Goal: Task Accomplishment & Management: Use online tool/utility

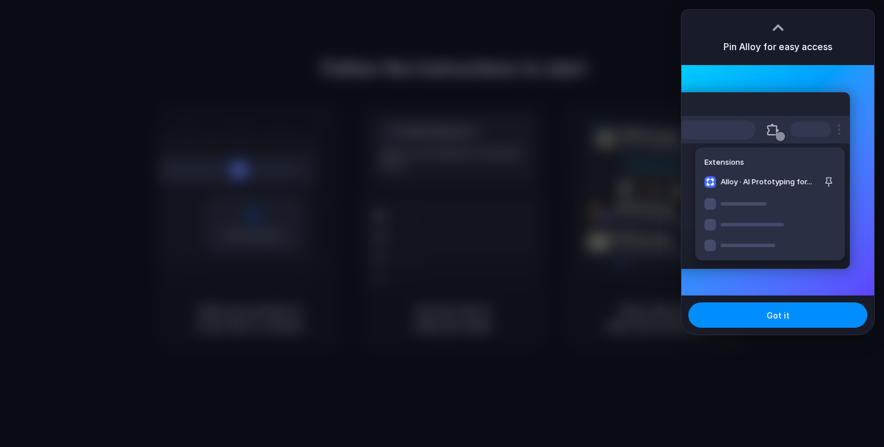
click at [775, 211] on div "Extensions Alloy · AI Prototyping for..." at bounding box center [763, 180] width 174 height 177
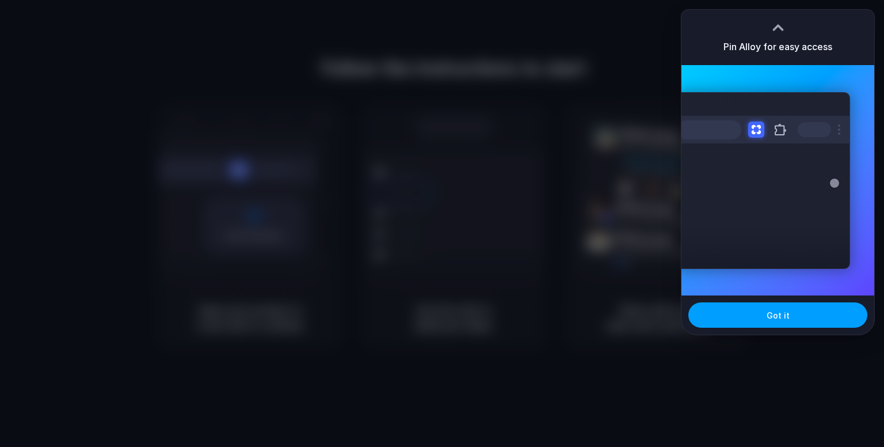
click at [785, 314] on span "Got it" at bounding box center [778, 315] width 23 height 12
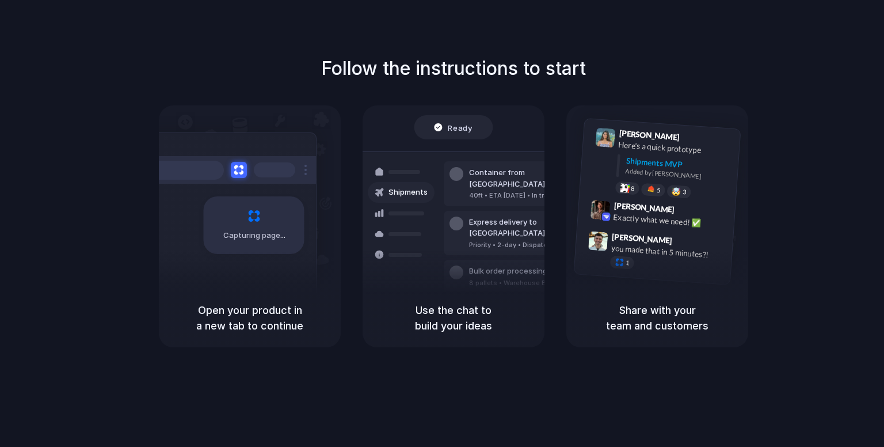
click at [811, 51] on div "Follow the instructions to start Capturing page Open your product in a new tab …" at bounding box center [453, 235] width 907 height 470
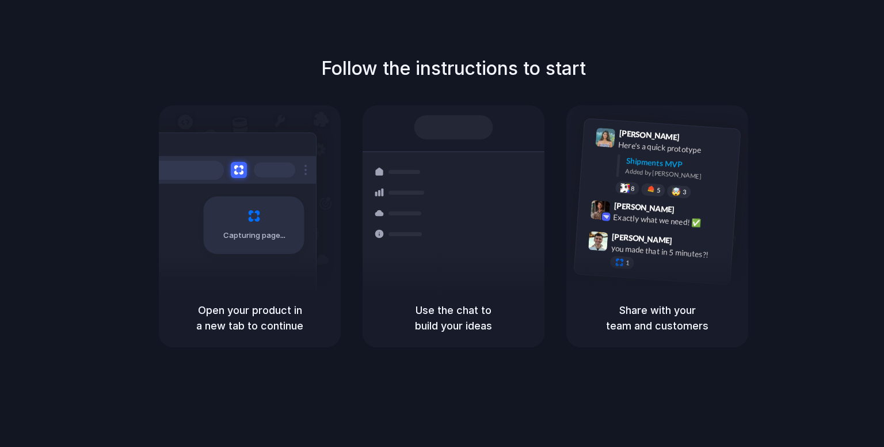
click at [489, 222] on div "Express delivery to NYC" at bounding box center [531, 233] width 124 height 22
click at [256, 234] on span "Capturing page" at bounding box center [255, 236] width 64 height 12
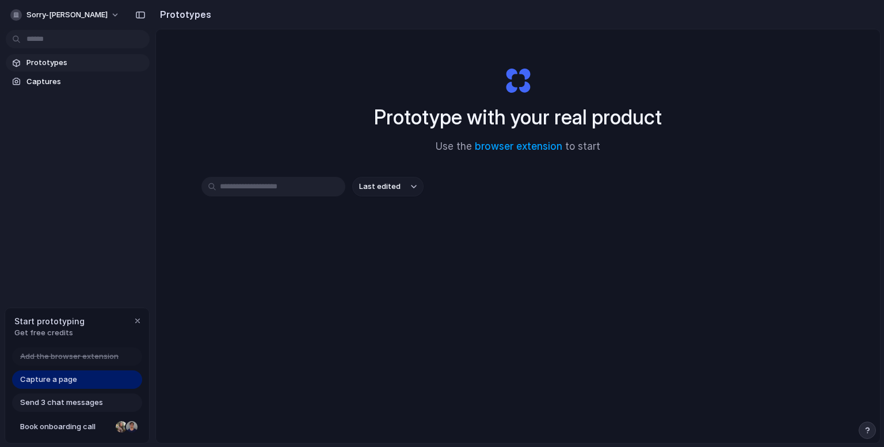
click at [108, 401] on div "Send 3 chat messages" at bounding box center [77, 402] width 130 height 18
click at [93, 404] on span "Send 3 chat messages" at bounding box center [61, 403] width 83 height 12
click at [98, 64] on span "Prototypes" at bounding box center [85, 63] width 119 height 12
click at [74, 17] on button "sorry-[PERSON_NAME]" at bounding box center [66, 15] width 120 height 18
click at [61, 11] on button "sorry-[PERSON_NAME]" at bounding box center [66, 15] width 120 height 18
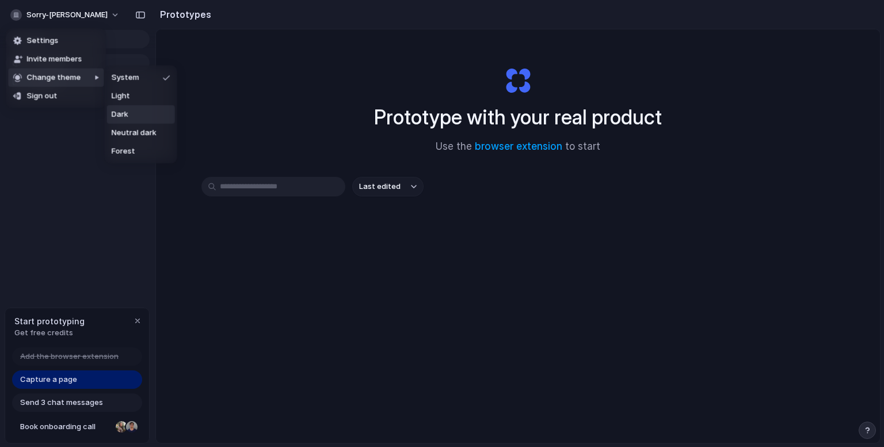
click at [129, 109] on li "Dark" at bounding box center [141, 114] width 68 height 18
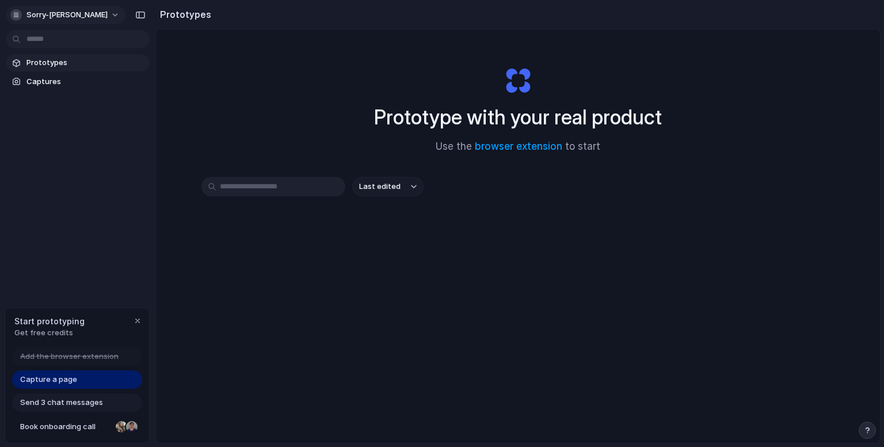
click at [64, 19] on button "sorry-[PERSON_NAME]" at bounding box center [66, 15] width 120 height 18
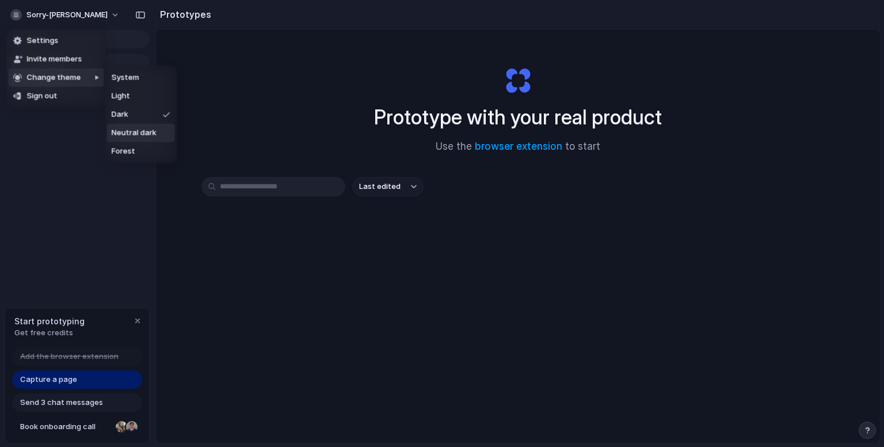
click at [135, 131] on span "Neutral dark" at bounding box center [134, 133] width 45 height 12
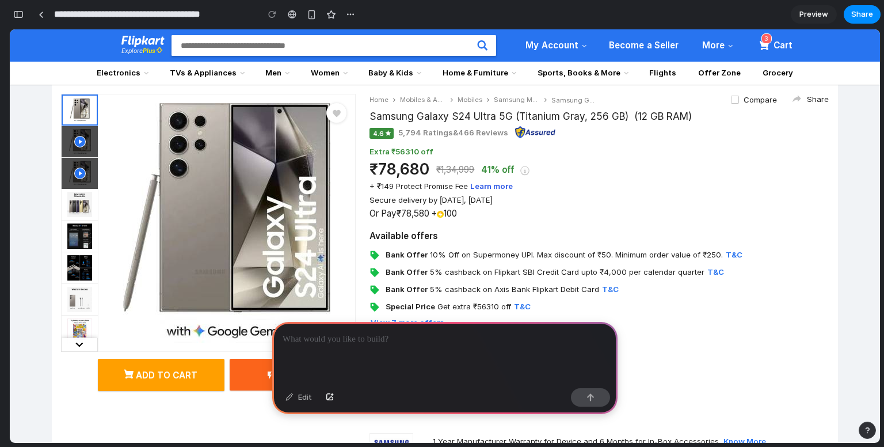
click at [489, 169] on span "41% off" at bounding box center [497, 169] width 33 height 11
click at [490, 342] on div at bounding box center [444, 353] width 345 height 62
click at [798, 9] on link "Preview" at bounding box center [814, 14] width 46 height 18
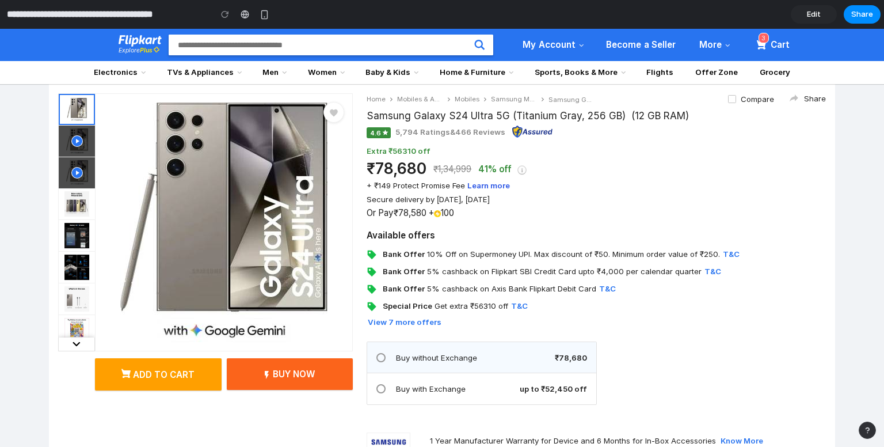
scroll to position [23, 0]
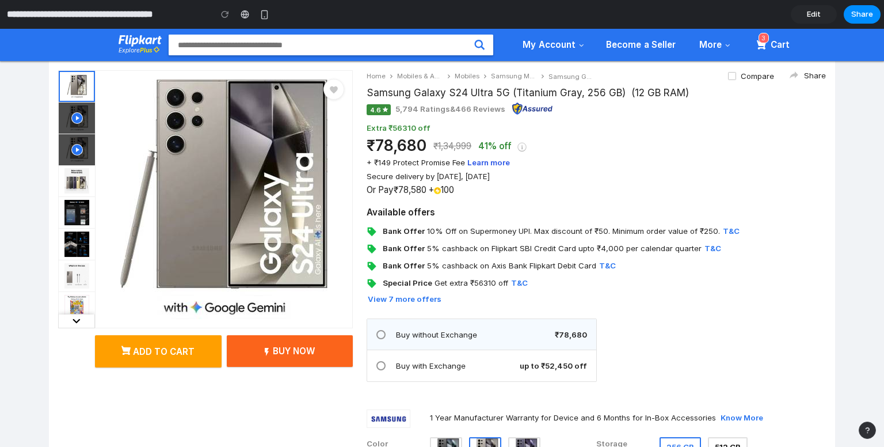
click at [480, 238] on div "Bank Offer 10% Off on Supermoney UPI. Max discount of ₹50. Minimum order value …" at bounding box center [596, 257] width 459 height 62
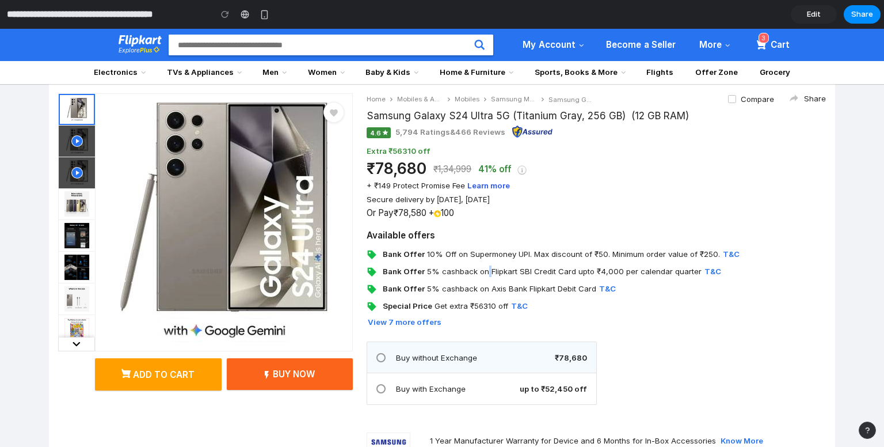
scroll to position [0, 0]
click at [265, 7] on button "button" at bounding box center [264, 14] width 17 height 17
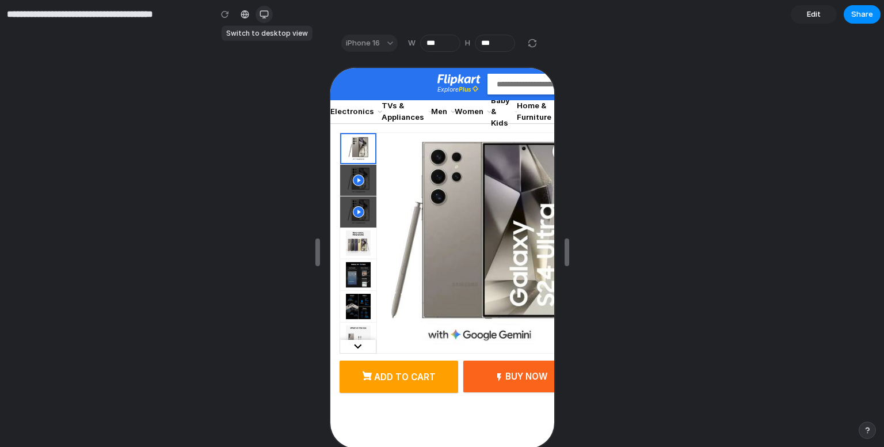
click at [265, 7] on button "button" at bounding box center [264, 14] width 17 height 17
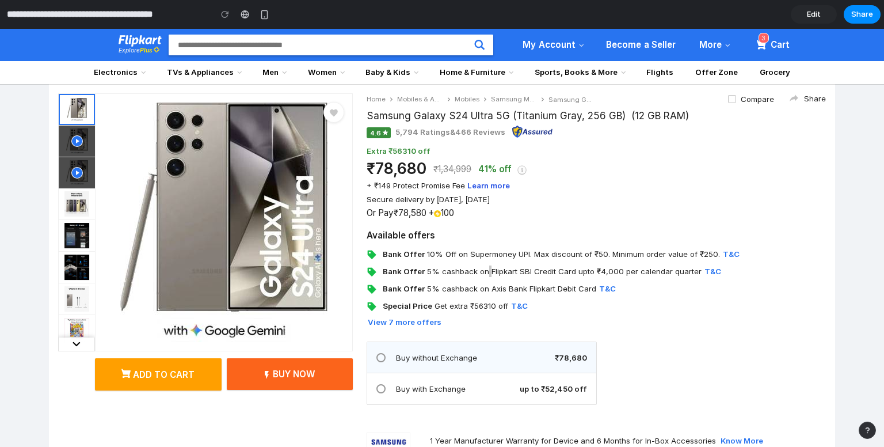
click at [818, 17] on span "Edit" at bounding box center [814, 15] width 14 height 12
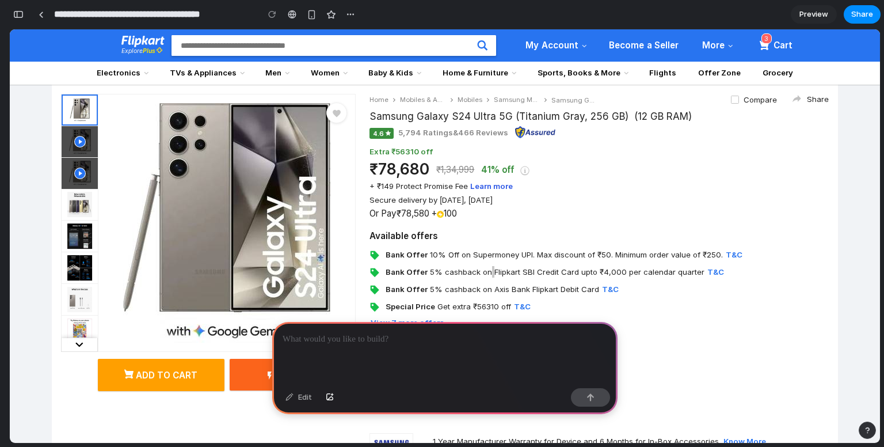
click at [455, 332] on p at bounding box center [445, 339] width 325 height 14
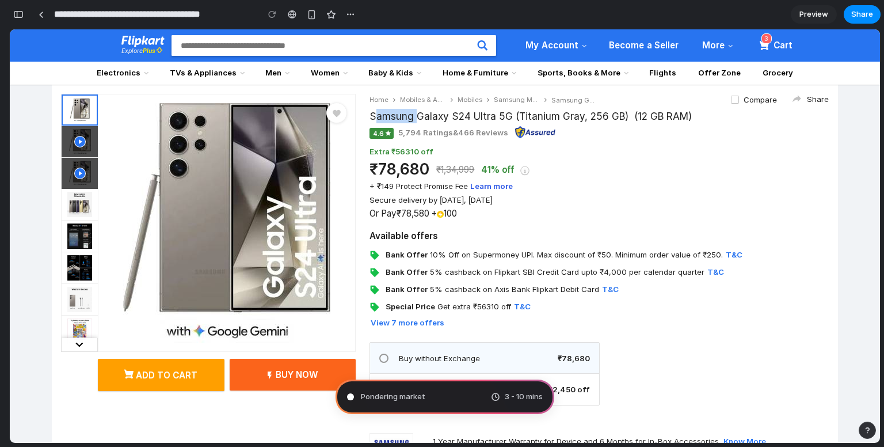
drag, startPoint x: 369, startPoint y: 118, endPoint x: 413, endPoint y: 117, distance: 43.8
click at [413, 117] on span "Samsung Galaxy S24 Ultra 5G (Titanium Gray, 256 GB) (12 GB RAM)" at bounding box center [531, 116] width 322 height 14
click at [390, 119] on span "Samsung Galaxy S24 Ultra 5G (Titanium Gray, 256 GB) (12 GB RAM)" at bounding box center [531, 116] width 322 height 14
type input "**********"
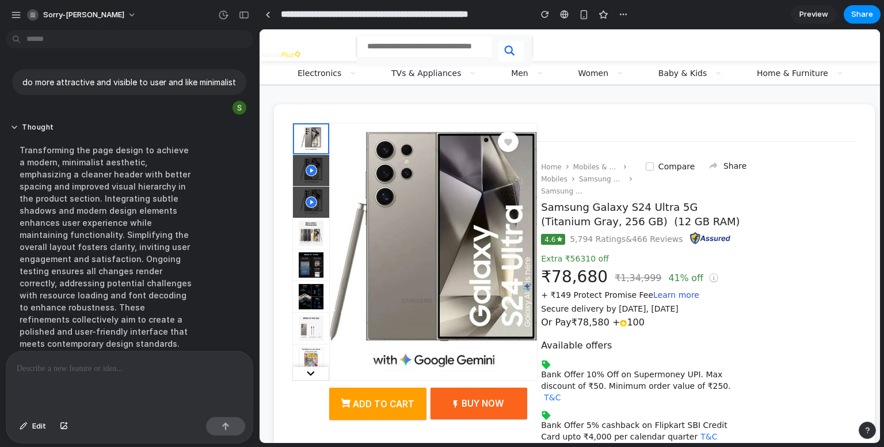
scroll to position [168, 0]
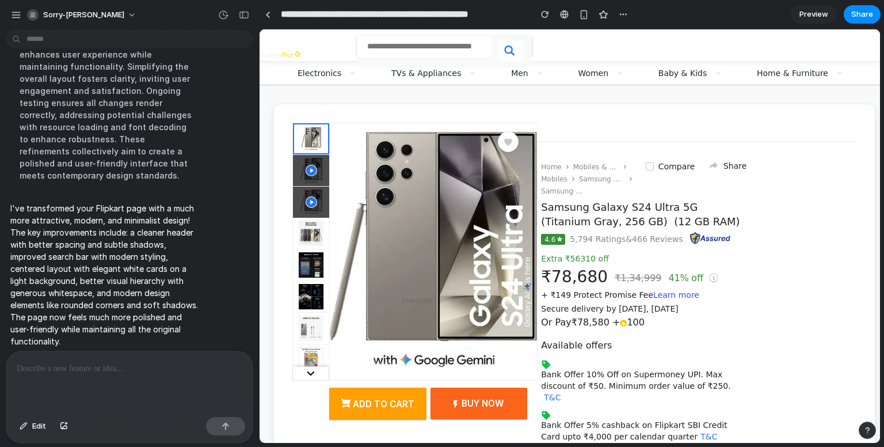
click at [599, 195] on div "Home Mobiles & Accessories Mobiles Samsung Mobiles Samsung Galaxy S24 Ultra 5G …" at bounding box center [592, 178] width 102 height 36
click at [600, 167] on div "Home Mobiles & Accessories Mobiles Samsung Mobiles Samsung Galaxy S24 Ultra 5G …" at bounding box center [592, 178] width 102 height 36
click at [603, 182] on link "Samsung Mobiles" at bounding box center [602, 179] width 46 height 10
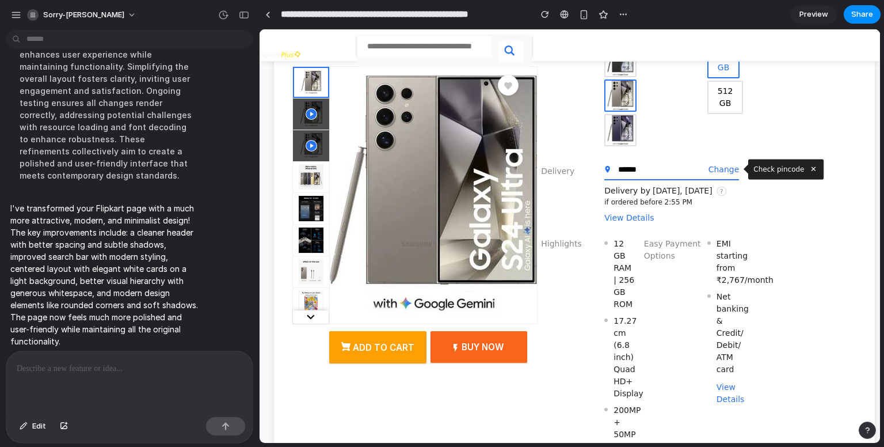
scroll to position [654, 0]
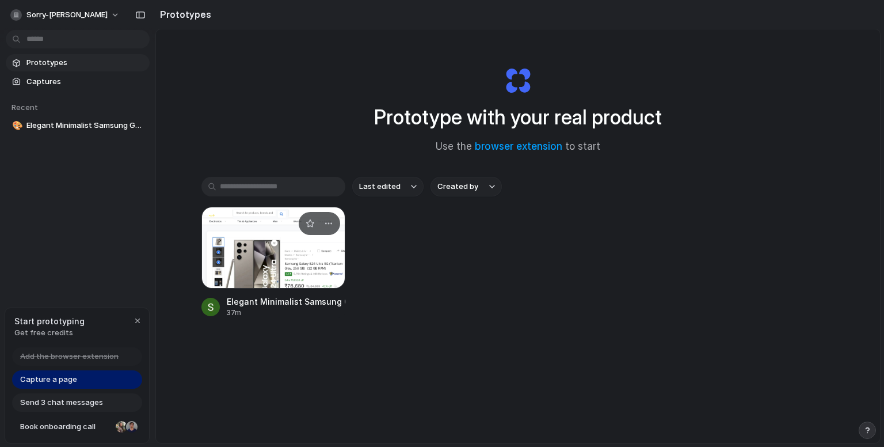
click at [277, 272] on div at bounding box center [273, 248] width 144 height 82
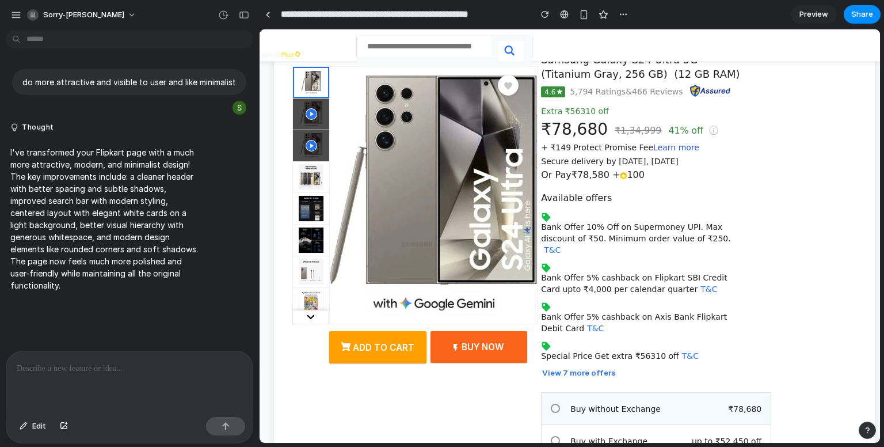
scroll to position [150, 0]
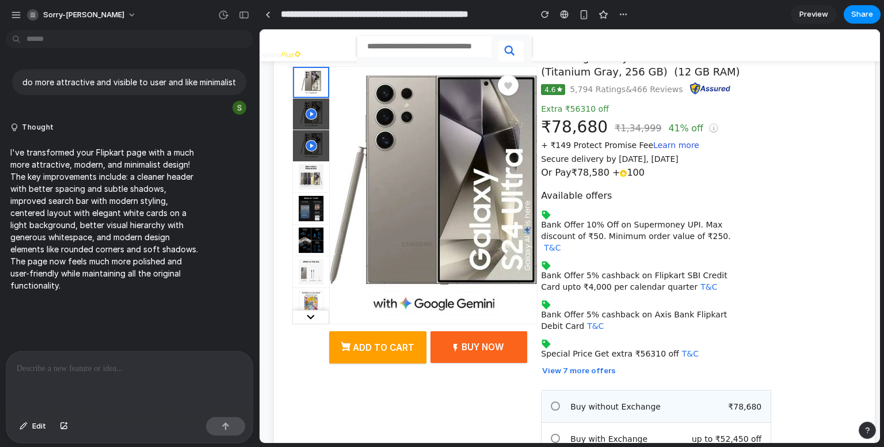
click at [475, 273] on img at bounding box center [433, 194] width 207 height 239
